Goal: Task Accomplishment & Management: Complete application form

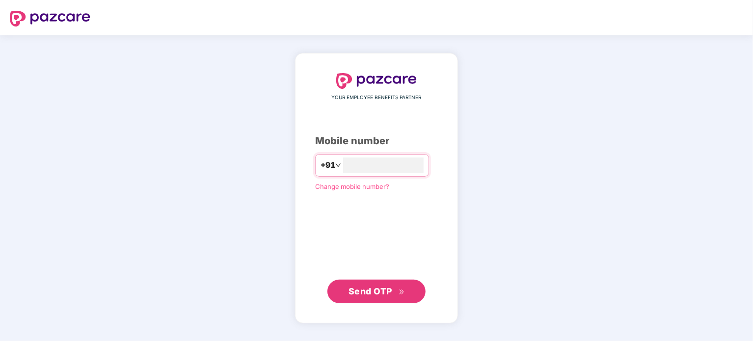
type input "**********"
click at [369, 293] on span "Send OTP" at bounding box center [370, 291] width 44 height 10
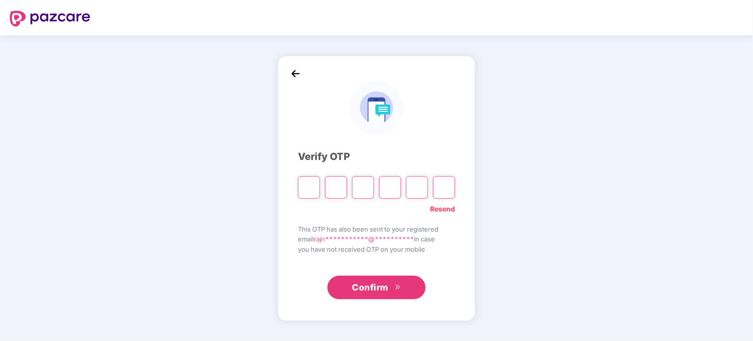
type input "*"
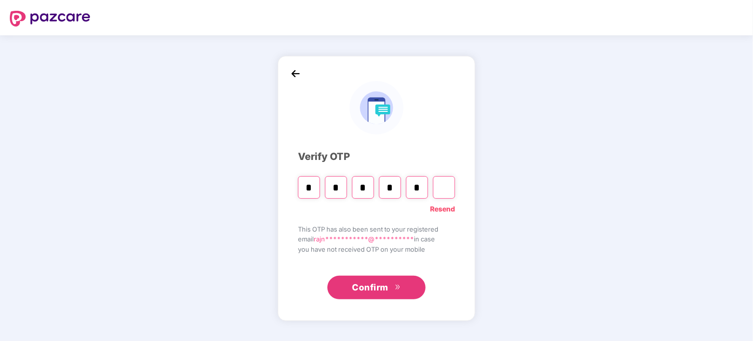
type input "*"
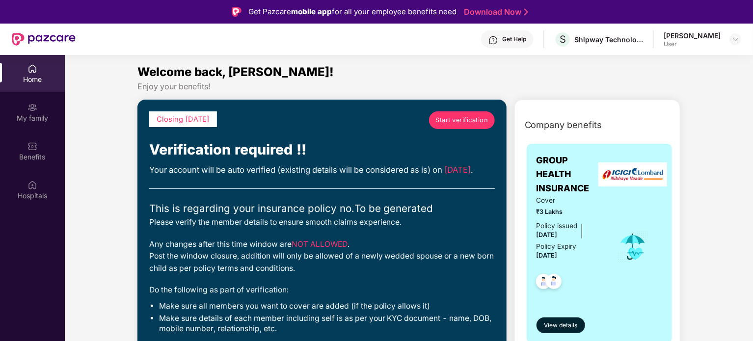
click at [461, 120] on span "Start verification" at bounding box center [461, 120] width 53 height 10
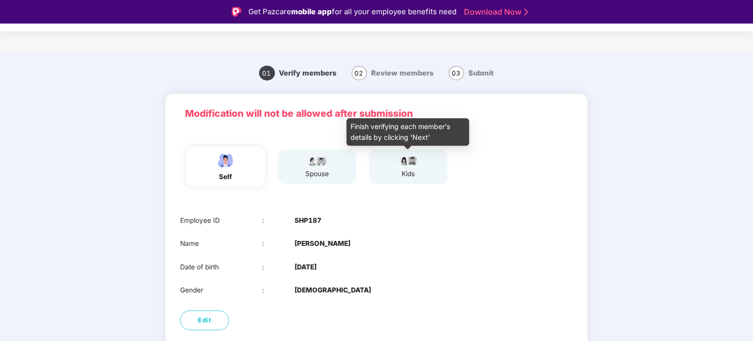
click at [398, 170] on div "kids" at bounding box center [408, 174] width 25 height 10
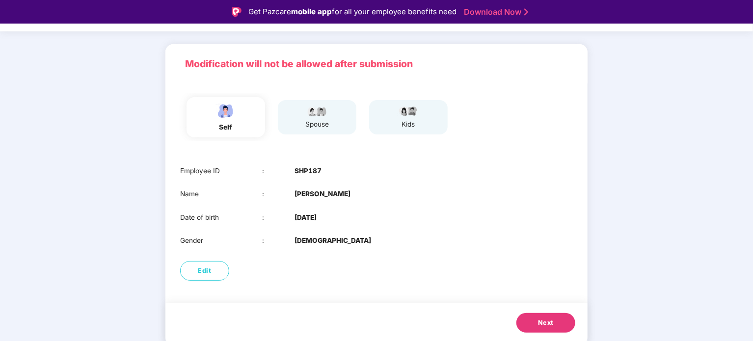
scroll to position [49, 0]
click at [560, 321] on button "Next" at bounding box center [545, 324] width 59 height 20
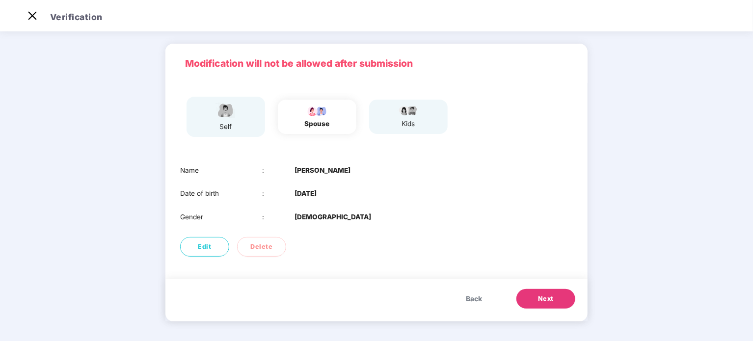
scroll to position [27, 0]
click at [544, 300] on span "Next" at bounding box center [546, 299] width 16 height 10
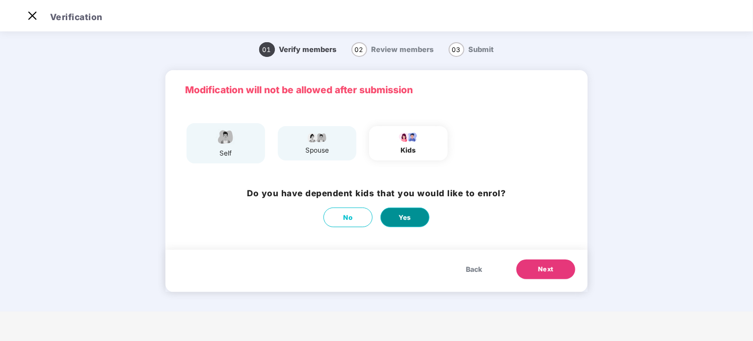
click at [408, 220] on span "Yes" at bounding box center [405, 218] width 13 height 10
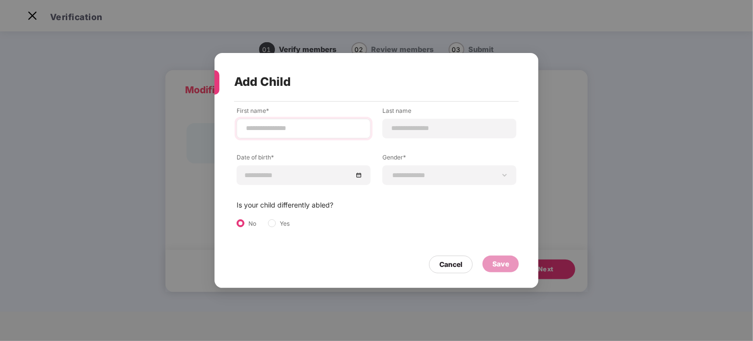
click at [291, 134] on div at bounding box center [304, 129] width 134 height 20
click at [269, 129] on input at bounding box center [303, 128] width 117 height 10
type input "*"
type input "********"
click at [402, 132] on input at bounding box center [449, 128] width 117 height 10
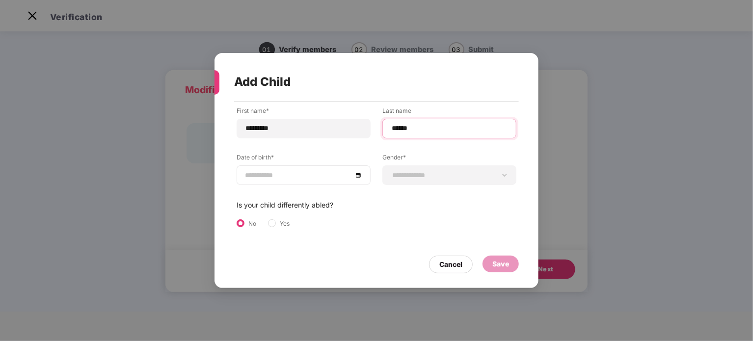
type input "******"
click at [358, 176] on div at bounding box center [303, 175] width 117 height 11
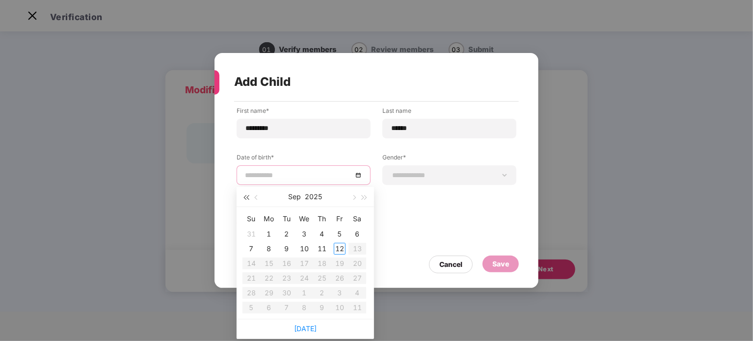
click at [246, 201] on button "button" at bounding box center [246, 197] width 11 height 20
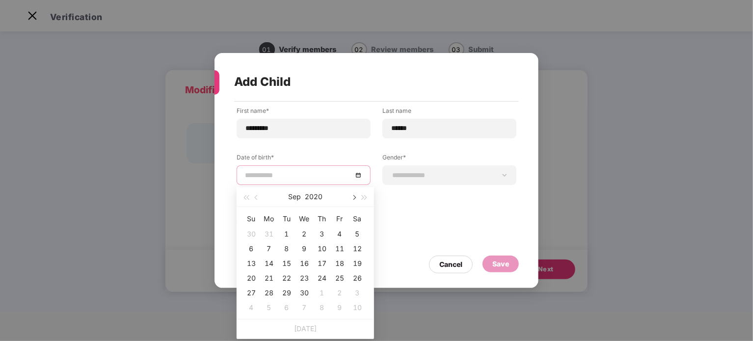
click at [355, 194] on button "button" at bounding box center [353, 197] width 11 height 20
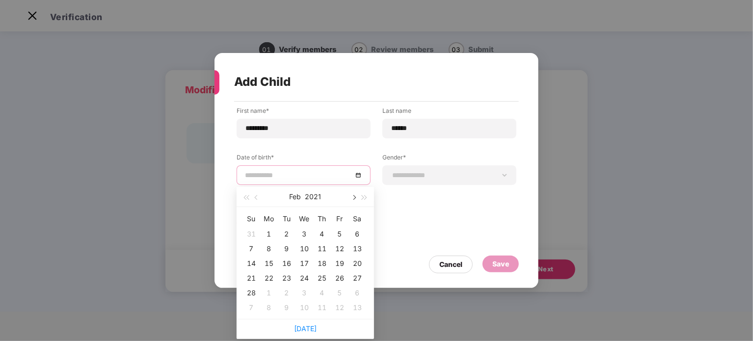
click at [355, 194] on button "button" at bounding box center [353, 197] width 11 height 20
type input "**********"
click at [311, 196] on button "2021" at bounding box center [313, 197] width 16 height 20
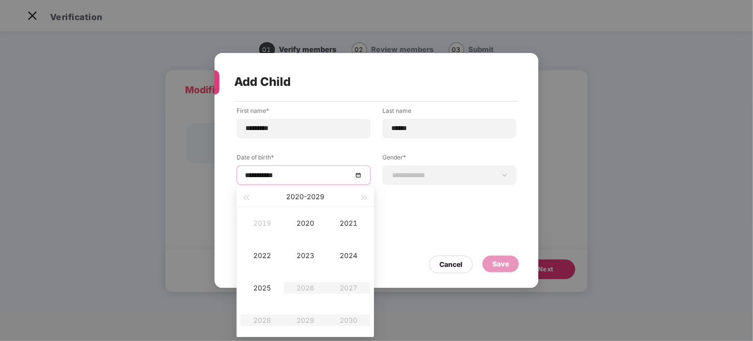
type input "**********"
click at [265, 293] on div "2025" at bounding box center [261, 288] width 29 height 12
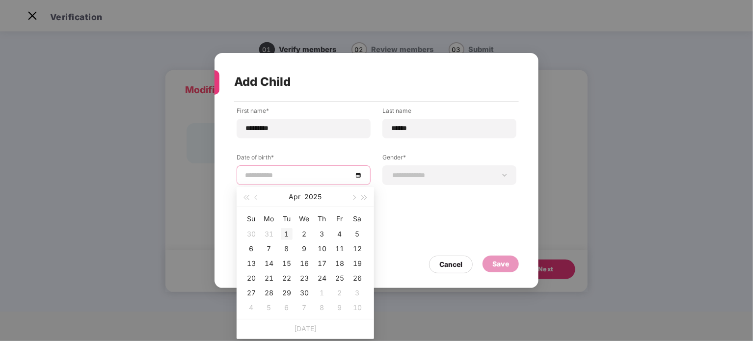
type input "**********"
click at [293, 198] on button "Apr" at bounding box center [295, 197] width 12 height 20
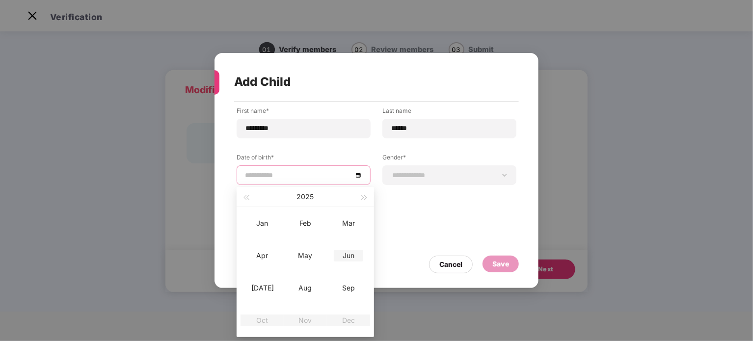
type input "**********"
click at [347, 256] on div "Jun" at bounding box center [348, 256] width 29 height 12
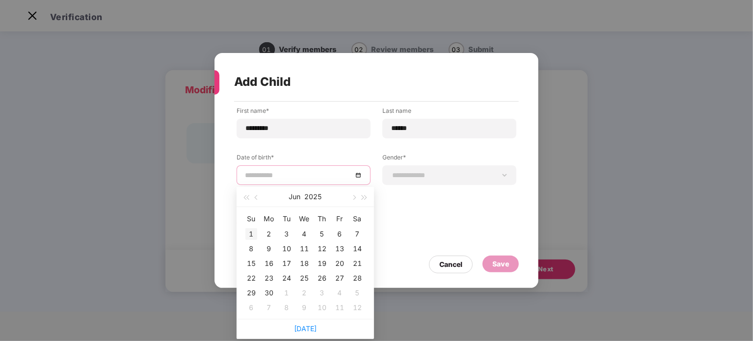
type input "**********"
click at [253, 235] on div "1" at bounding box center [251, 234] width 12 height 12
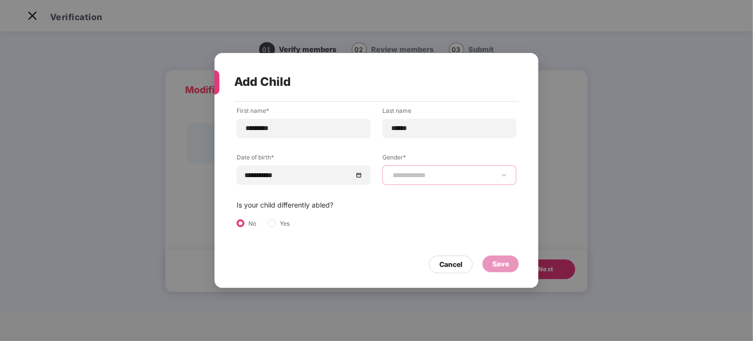
click at [430, 179] on select "**********" at bounding box center [449, 175] width 117 height 8
select select "****"
click at [391, 171] on select "**********" at bounding box center [449, 175] width 117 height 8
click at [494, 261] on div "Save" at bounding box center [500, 264] width 17 height 11
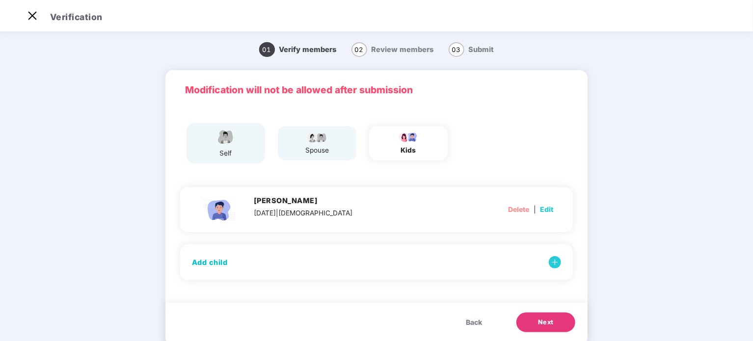
scroll to position [24, 0]
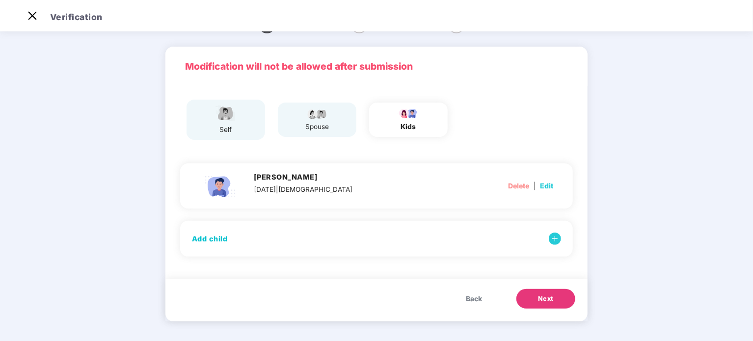
click at [529, 294] on button "Next" at bounding box center [545, 299] width 59 height 20
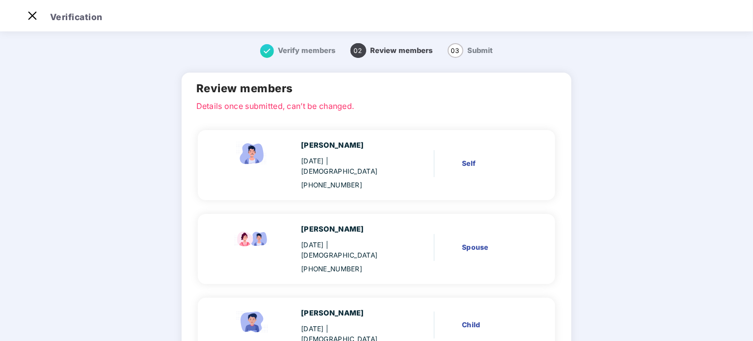
scroll to position [72, 0]
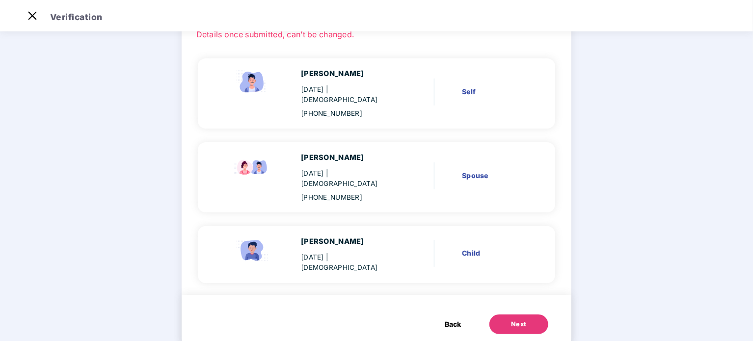
click at [517, 320] on div "Next" at bounding box center [519, 325] width 16 height 10
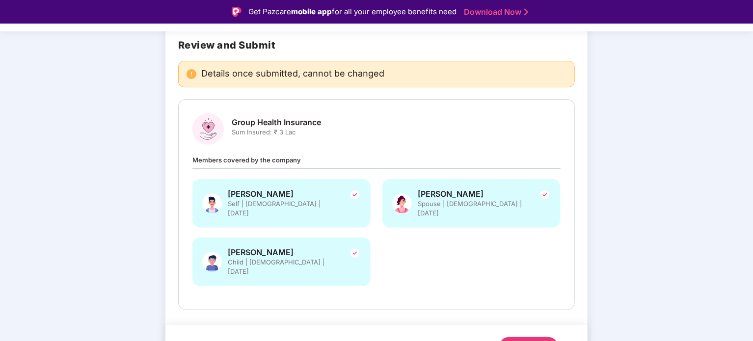
scroll to position [77, 0]
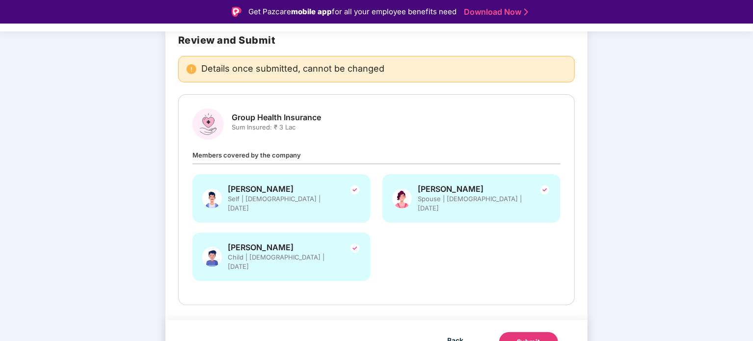
click at [535, 337] on div "Submit" at bounding box center [529, 342] width 24 height 10
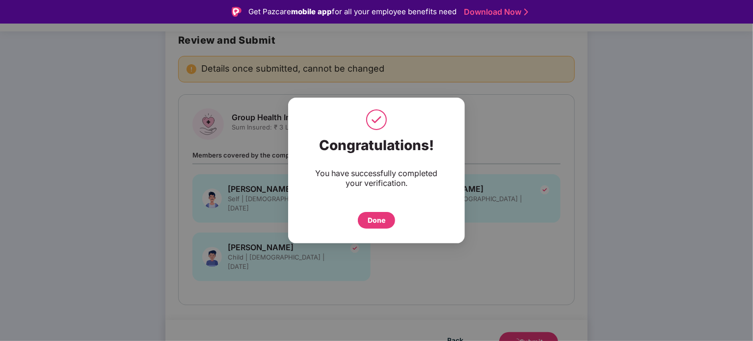
click at [375, 221] on div "Done" at bounding box center [377, 220] width 18 height 11
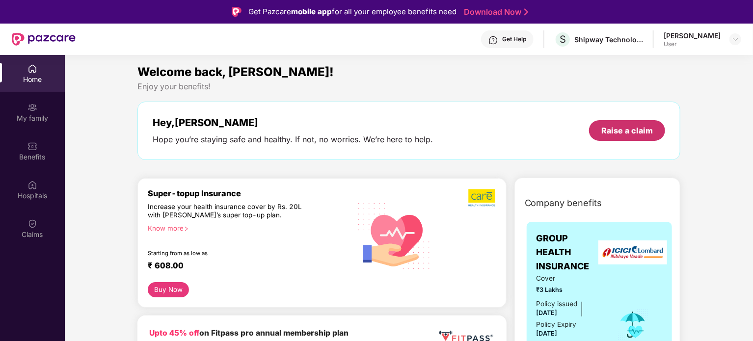
click at [618, 132] on div "Raise a claim" at bounding box center [627, 130] width 52 height 11
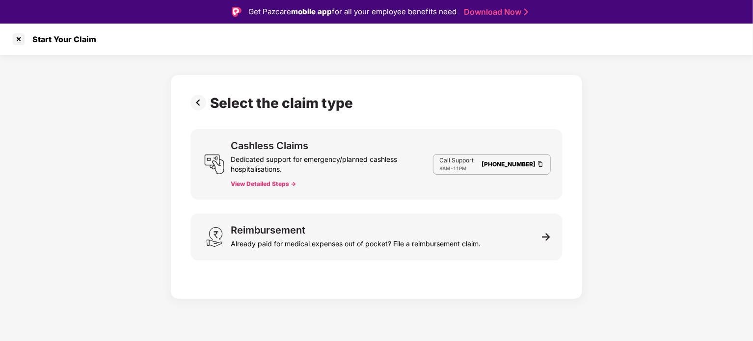
click at [198, 105] on img at bounding box center [200, 103] width 20 height 16
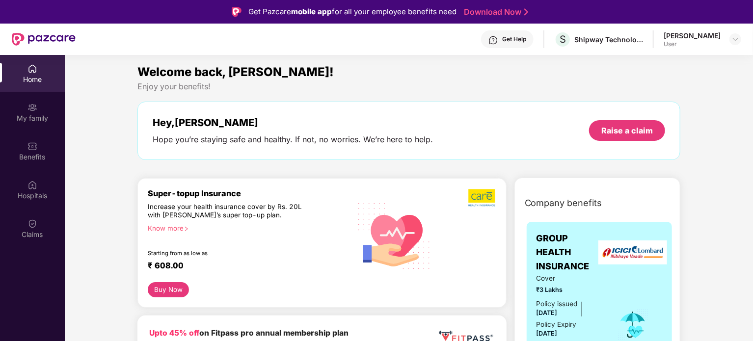
scroll to position [45, 0]
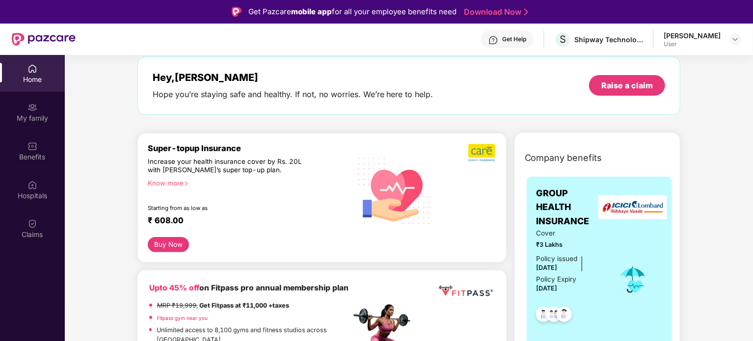
click at [168, 188] on div "Super-topup Insurance Increase your health insurance cover by Rs. 20L with PazC…" at bounding box center [249, 190] width 203 height 94
click at [164, 184] on div "Know more" at bounding box center [246, 182] width 197 height 7
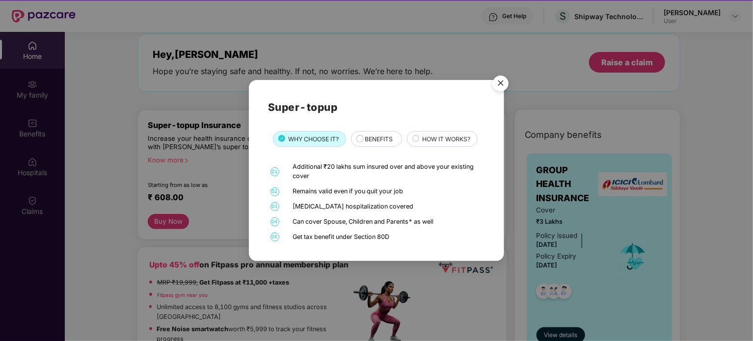
scroll to position [24, 0]
click at [374, 142] on span "BENEFITS" at bounding box center [379, 138] width 28 height 9
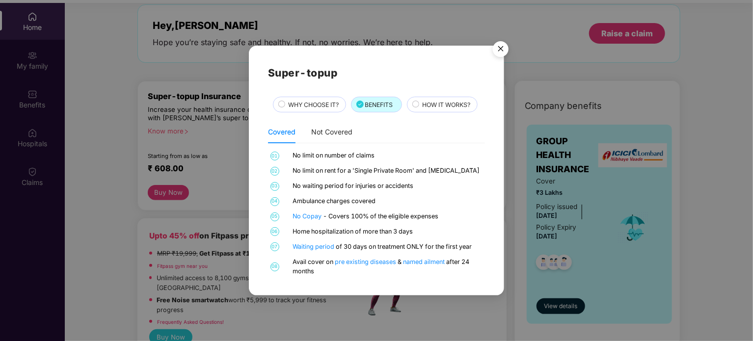
scroll to position [53, 0]
click at [431, 101] on span "HOW IT WORKS?" at bounding box center [446, 104] width 48 height 9
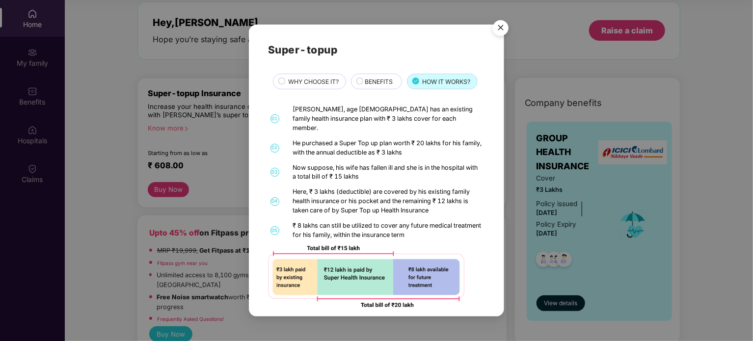
scroll to position [0, 0]
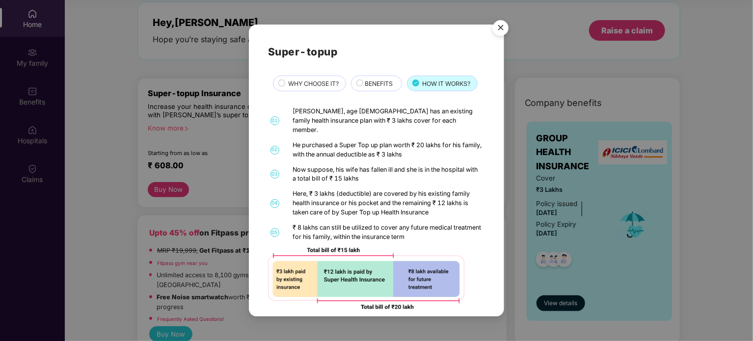
click at [503, 24] on img "Close" at bounding box center [500, 29] width 27 height 27
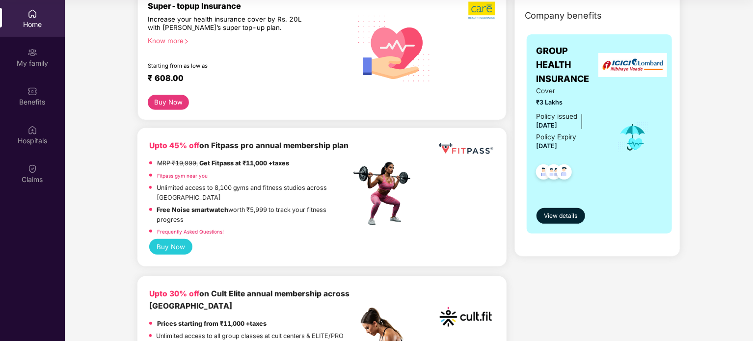
scroll to position [135, 0]
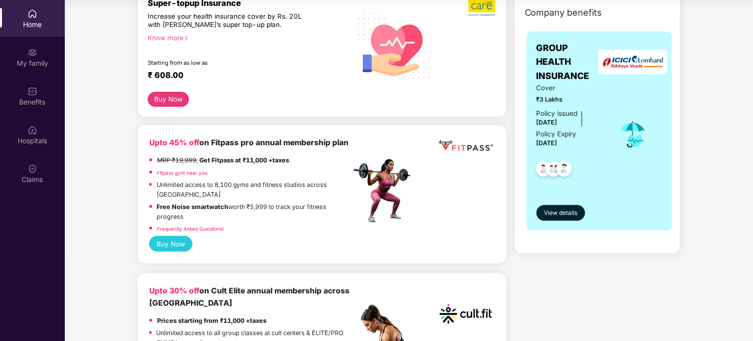
click at [165, 143] on b "Upto 45% off" at bounding box center [174, 142] width 50 height 9
click at [206, 125] on div "Upto 45% off on Fitpass pro annual membership plan MRP ₹19,999, Get Fitpass at …" at bounding box center [321, 194] width 369 height 138
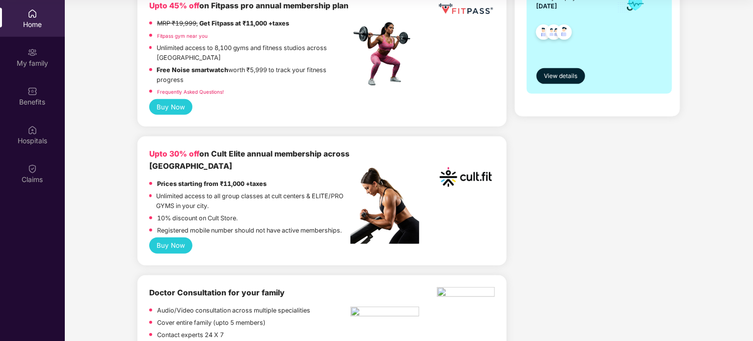
scroll to position [0, 0]
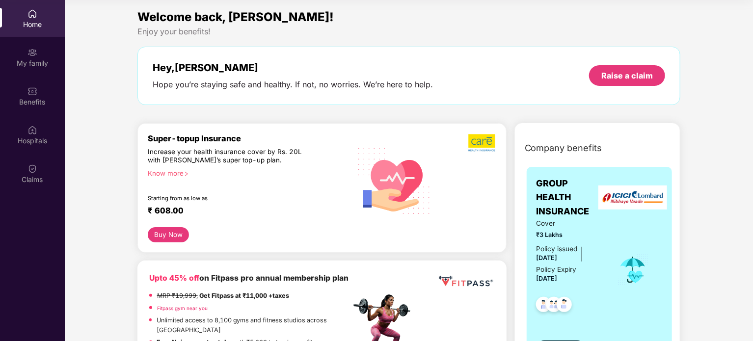
click at [164, 231] on button "Buy Now" at bounding box center [169, 234] width 42 height 15
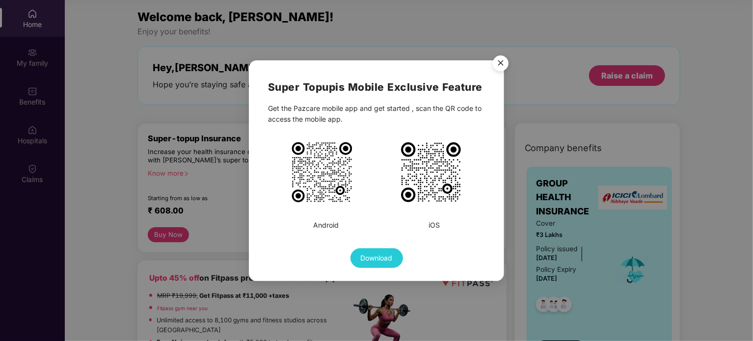
click at [505, 61] on img "Close" at bounding box center [500, 64] width 27 height 27
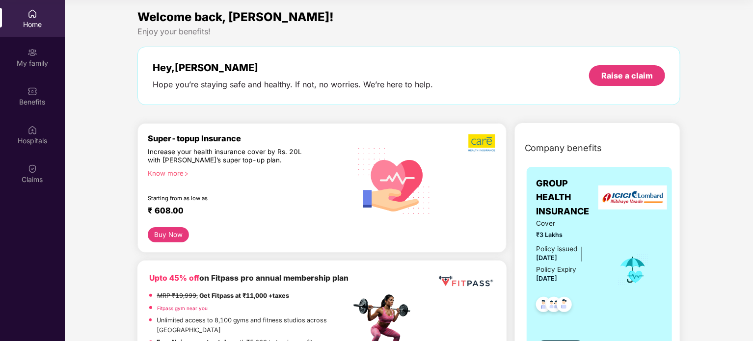
click at [157, 229] on button "Buy Now" at bounding box center [169, 234] width 42 height 15
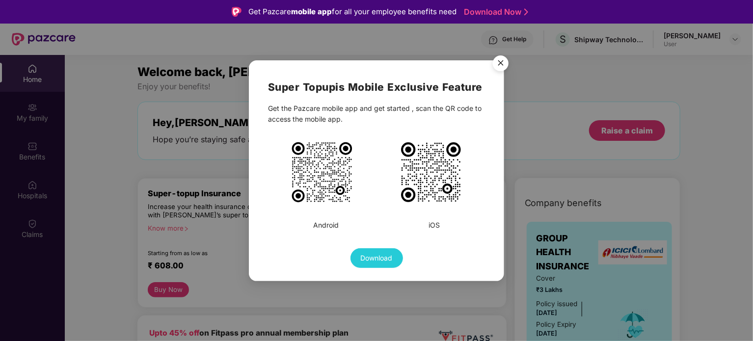
click at [502, 66] on img "Close" at bounding box center [500, 64] width 27 height 27
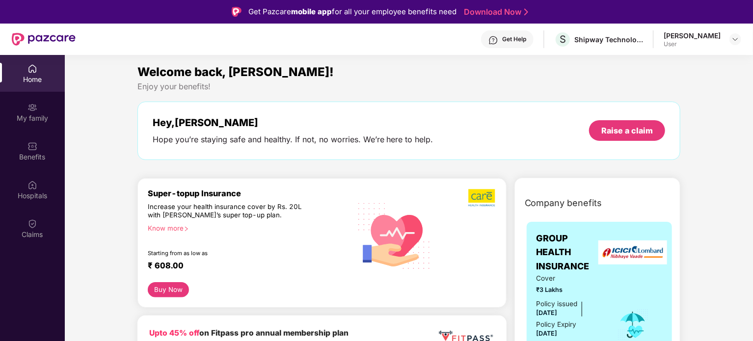
scroll to position [61, 0]
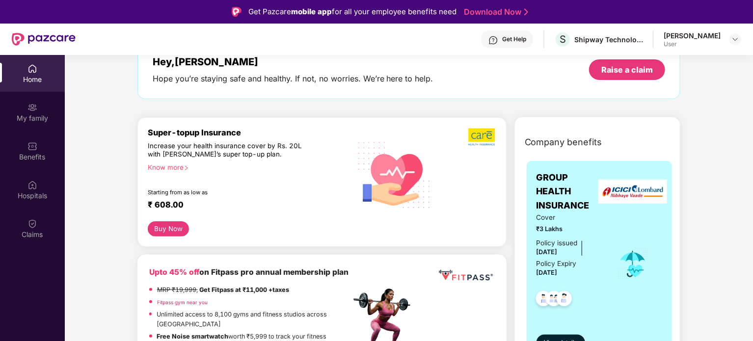
click at [482, 144] on img at bounding box center [482, 137] width 28 height 19
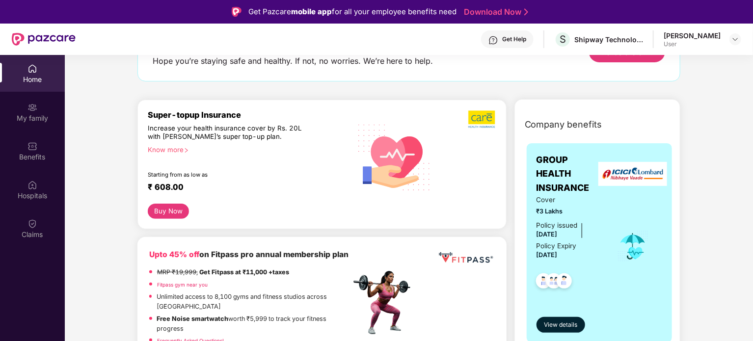
scroll to position [0, 0]
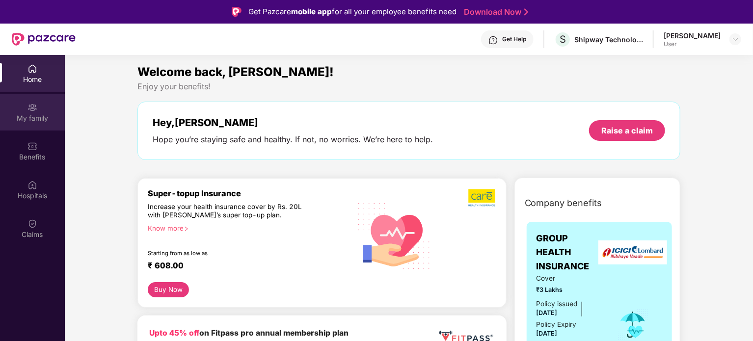
click at [33, 104] on img at bounding box center [32, 108] width 10 height 10
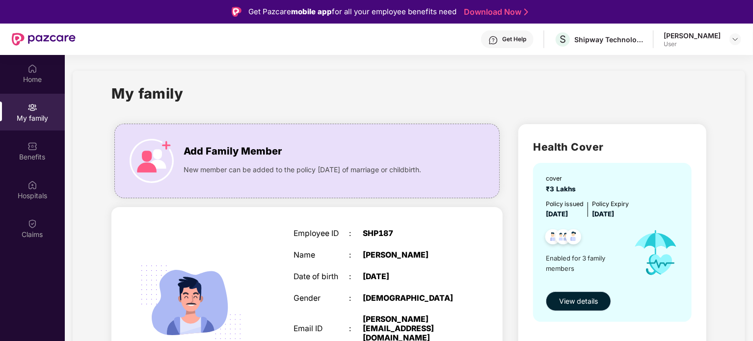
click at [575, 301] on span "View details" at bounding box center [578, 301] width 39 height 11
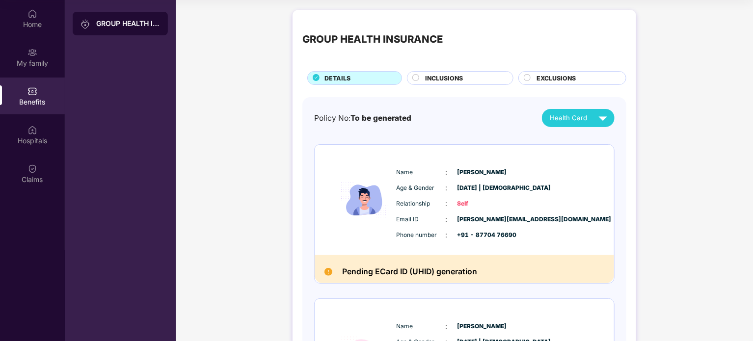
click at [435, 76] on span "INCLUSIONS" at bounding box center [444, 78] width 38 height 9
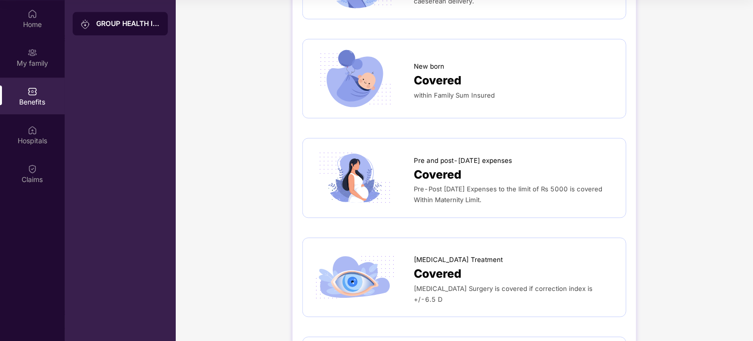
scroll to position [1239, 0]
click at [420, 61] on span "New born" at bounding box center [429, 66] width 30 height 10
click at [421, 72] on span "Covered" at bounding box center [438, 81] width 48 height 18
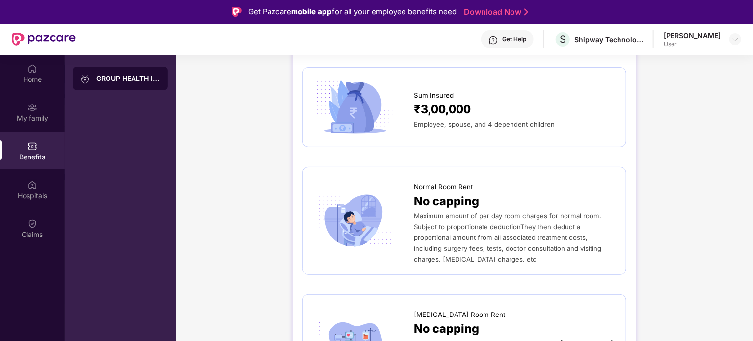
scroll to position [0, 0]
